Goal: Browse casually

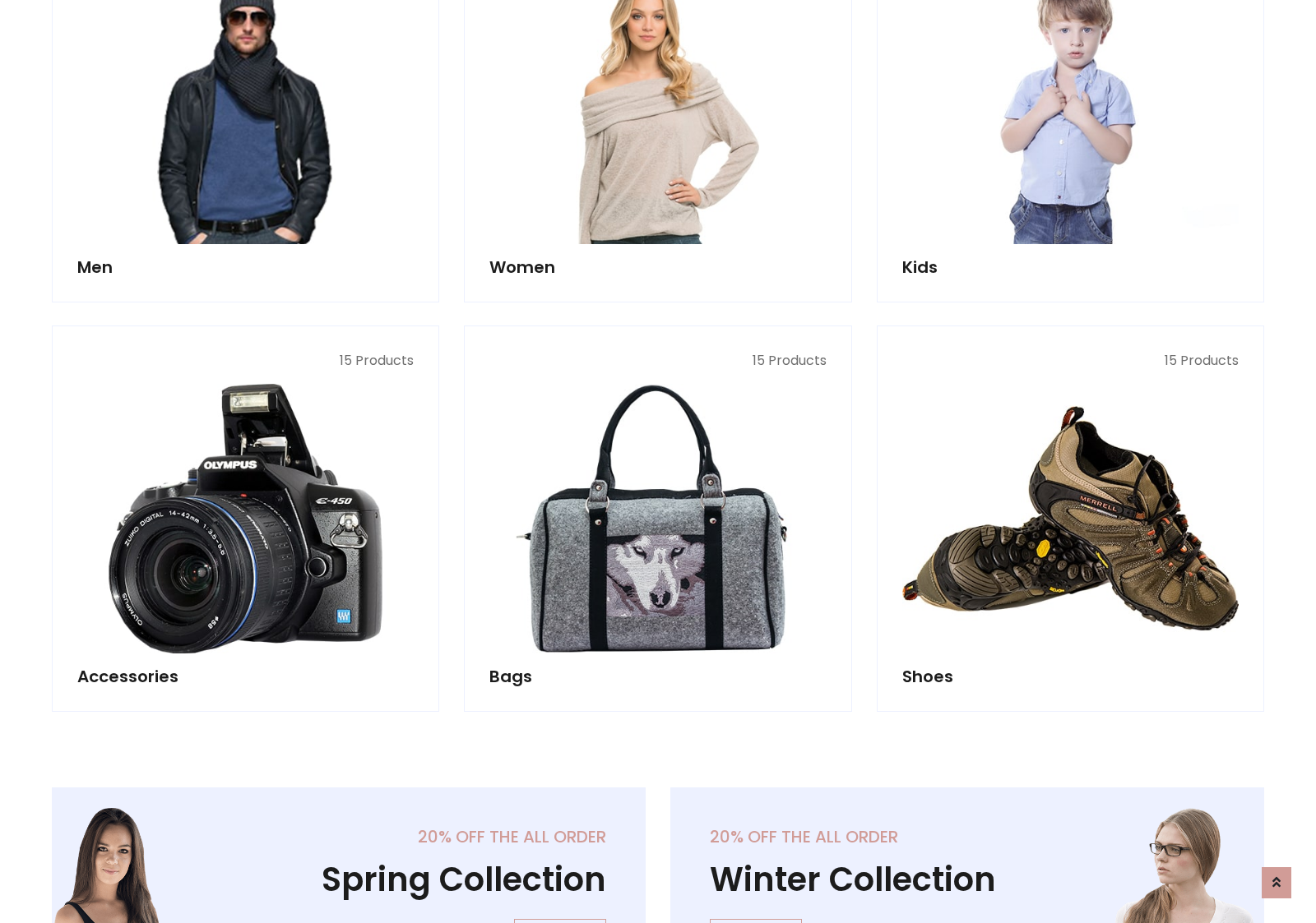
scroll to position [550, 0]
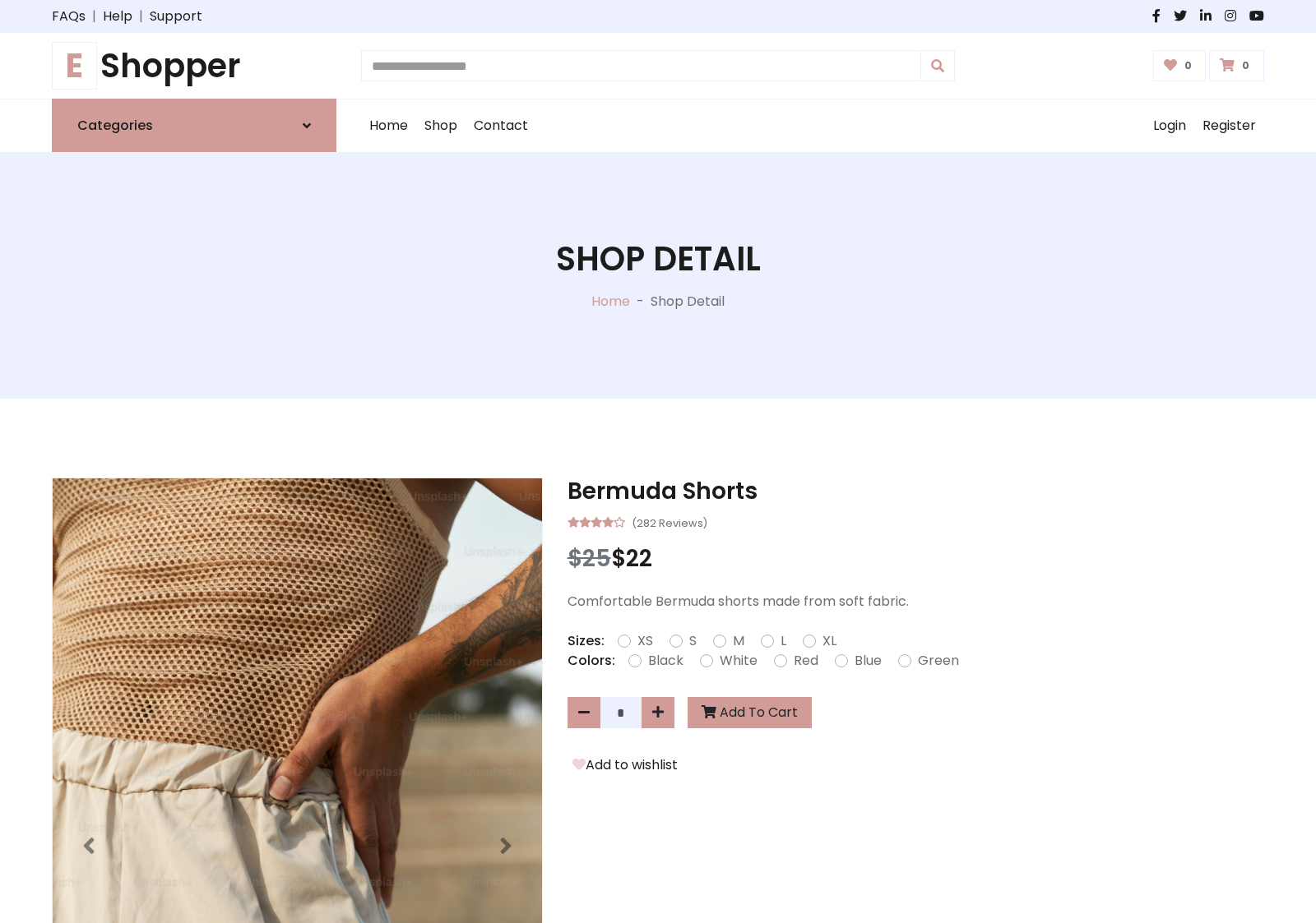
click at [194, 66] on h1 "E Shopper" at bounding box center [194, 66] width 285 height 40
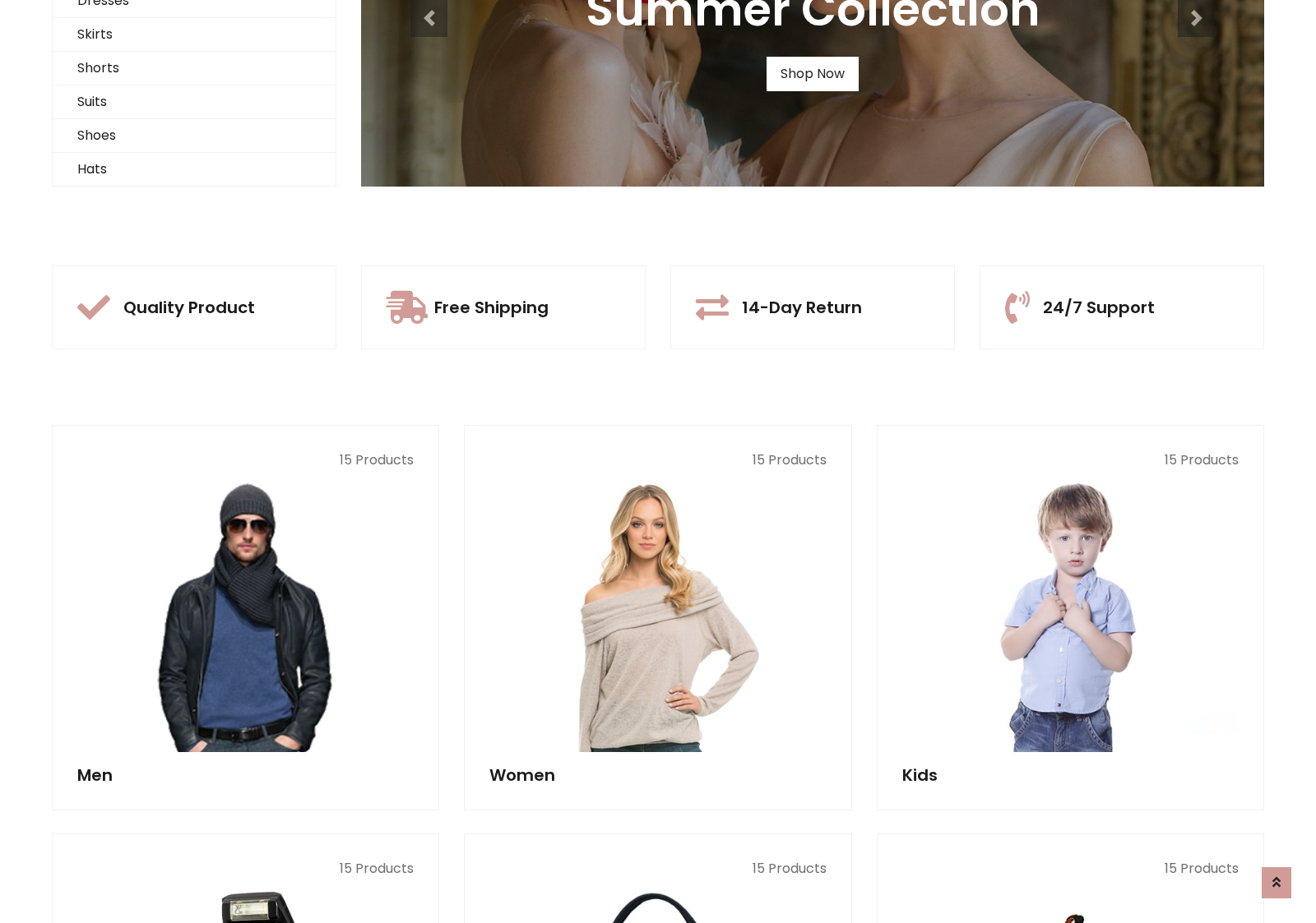
scroll to position [159, 0]
